Goal: Task Accomplishment & Management: Use online tool/utility

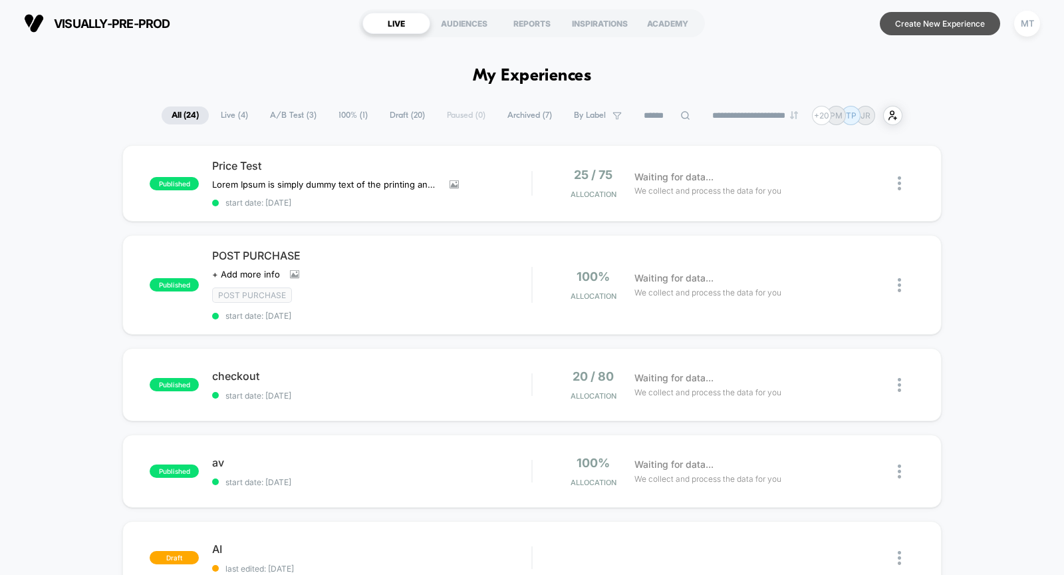
click at [942, 14] on button "Create New Experience" at bounding box center [940, 23] width 120 height 23
click at [938, 23] on button "Create New Experience" at bounding box center [940, 23] width 120 height 23
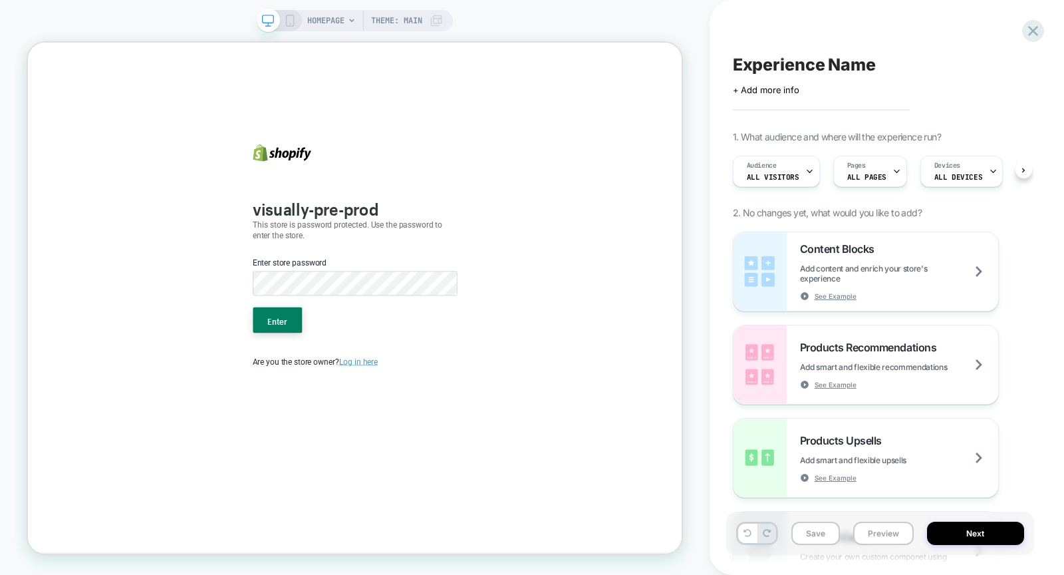
scroll to position [0, 1]
click at [1037, 31] on icon at bounding box center [1033, 31] width 18 height 18
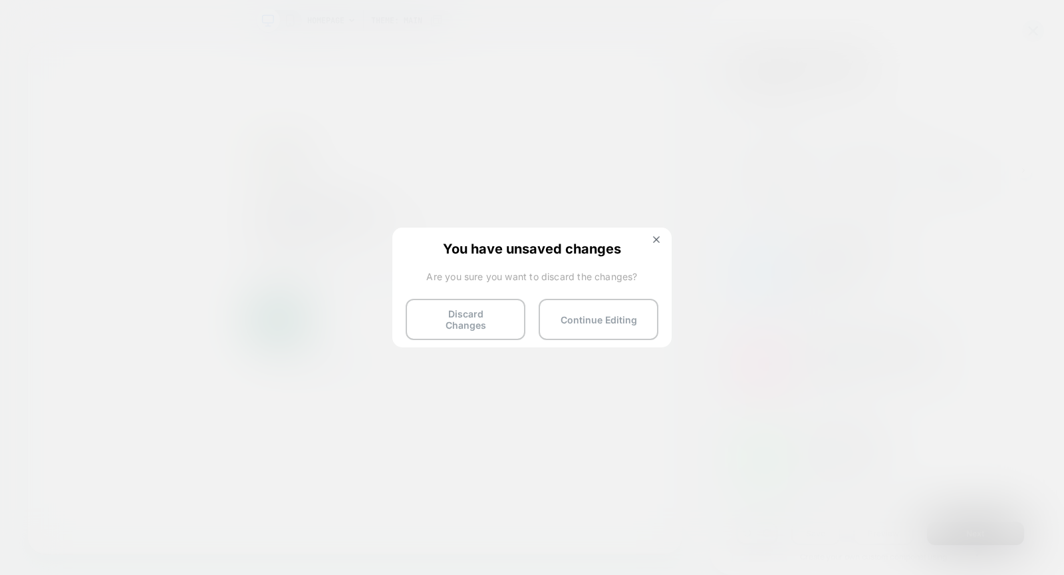
click at [469, 333] on div "You have unsaved changes Are you sure you want to discard the changes? Discard …" at bounding box center [531, 286] width 279 height 118
click at [468, 311] on button "Discard Changes" at bounding box center [466, 319] width 120 height 41
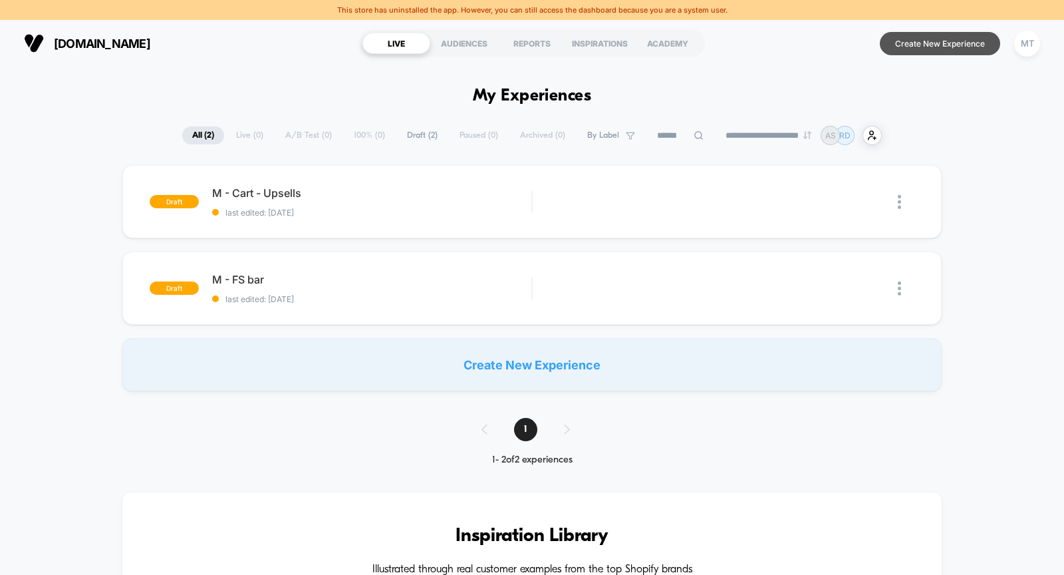
click at [966, 41] on button "Create New Experience" at bounding box center [940, 43] width 120 height 23
